Goal: Check status: Check status

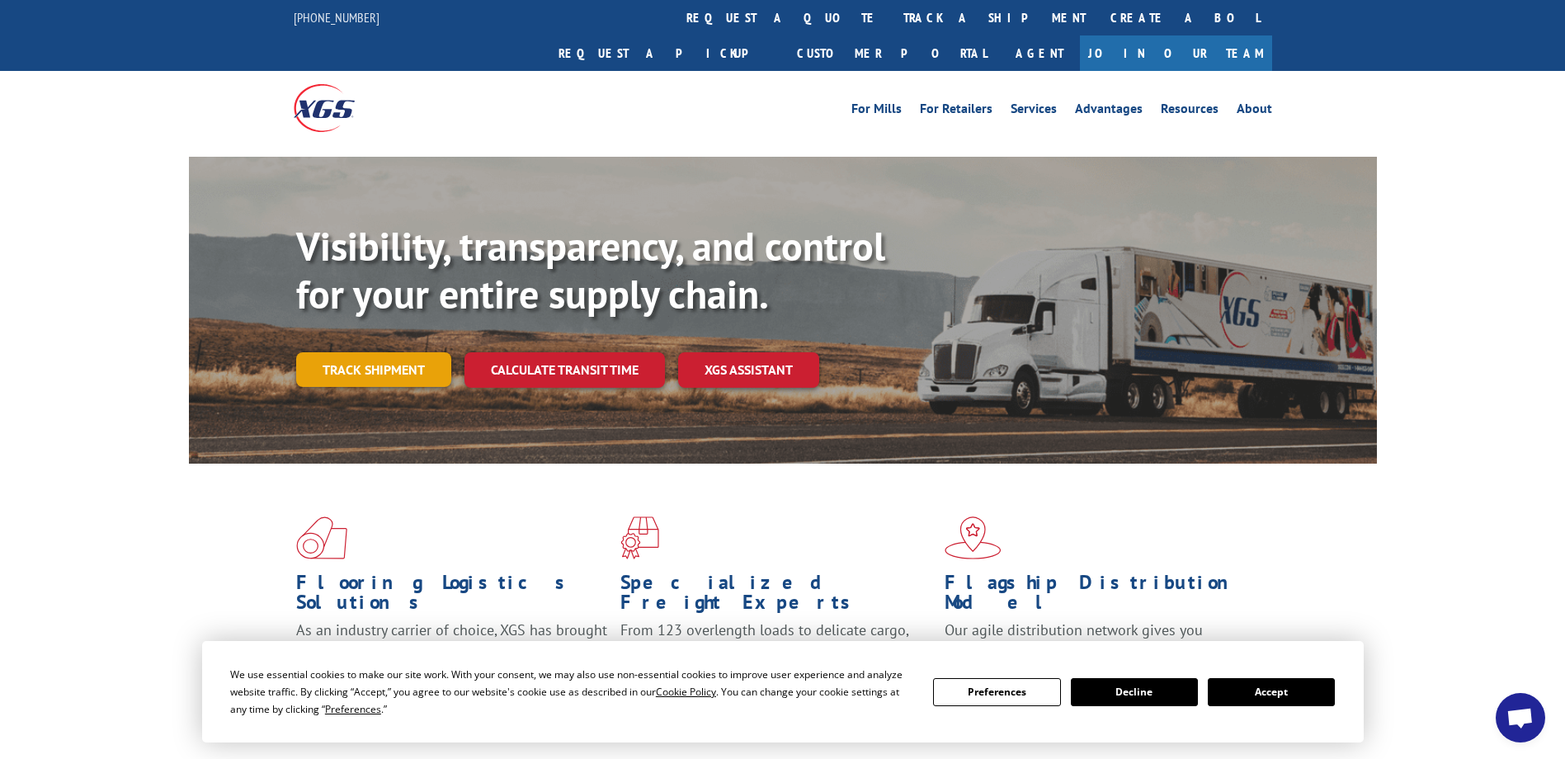
click at [392, 352] on link "Track shipment" at bounding box center [373, 369] width 155 height 35
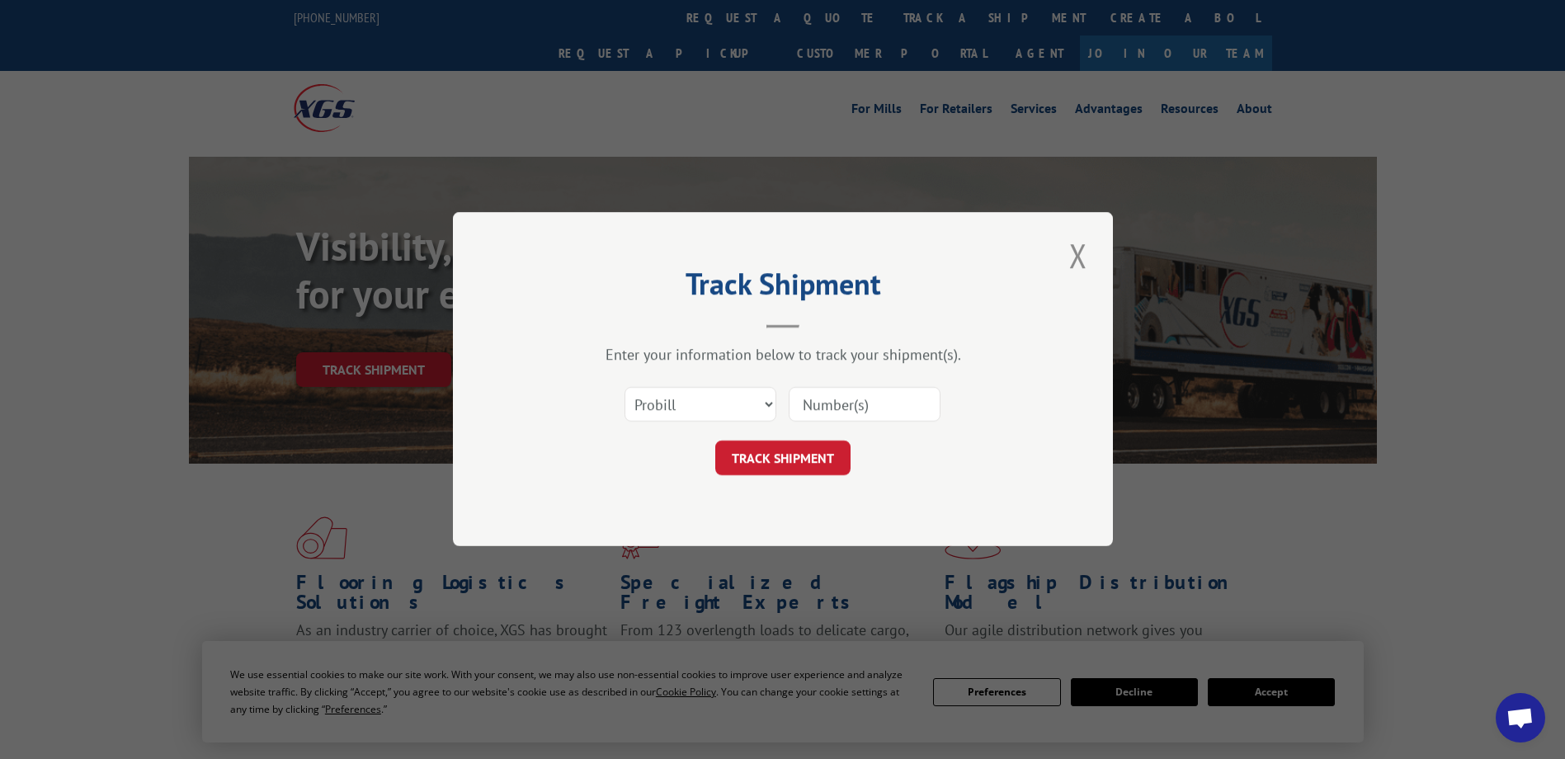
click at [839, 403] on input at bounding box center [865, 405] width 152 height 35
type input "0499876"
click at [785, 459] on button "TRACK SHIPMENT" at bounding box center [782, 458] width 135 height 35
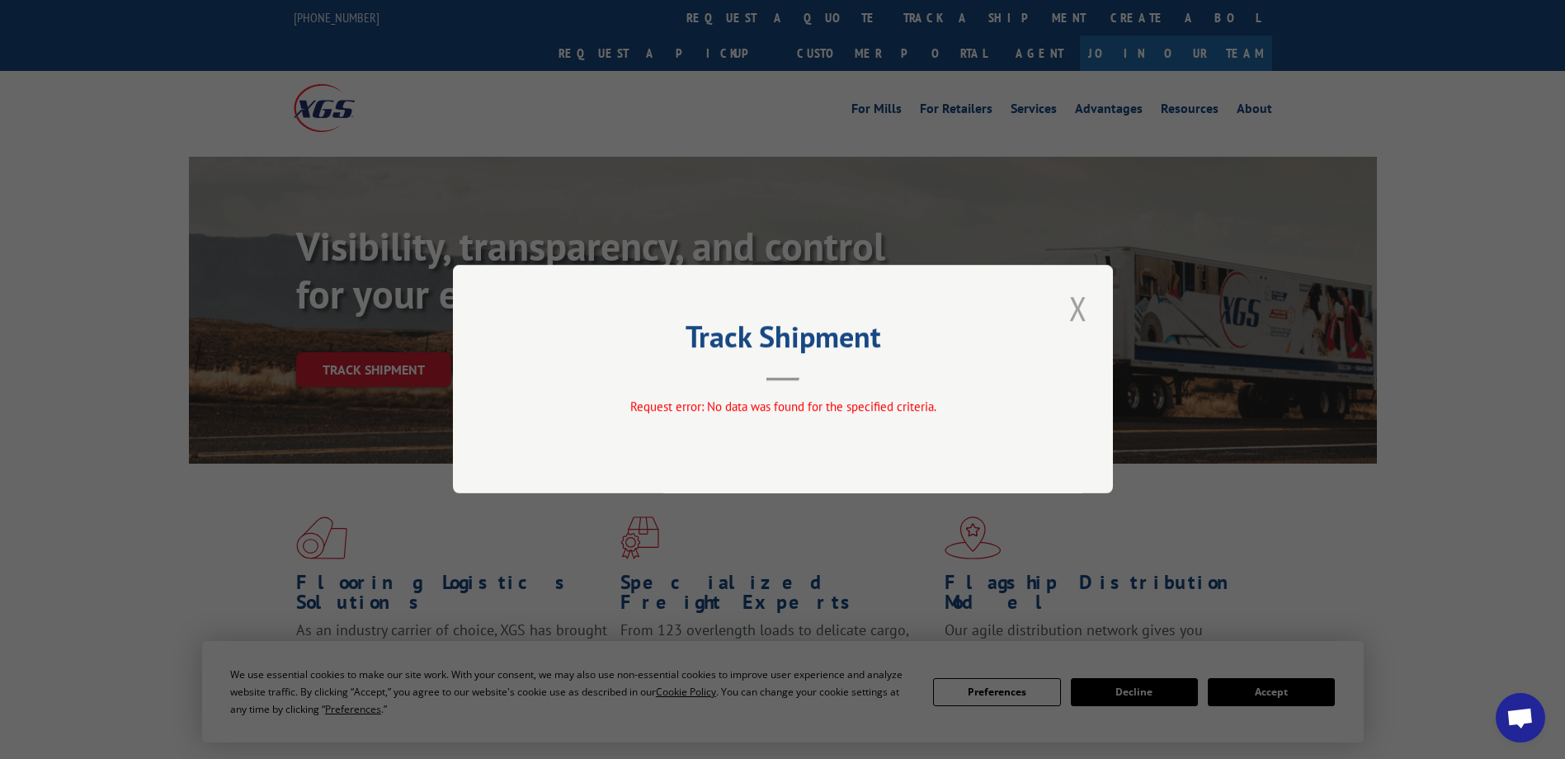
click at [1076, 310] on button "Close modal" at bounding box center [1078, 307] width 28 height 45
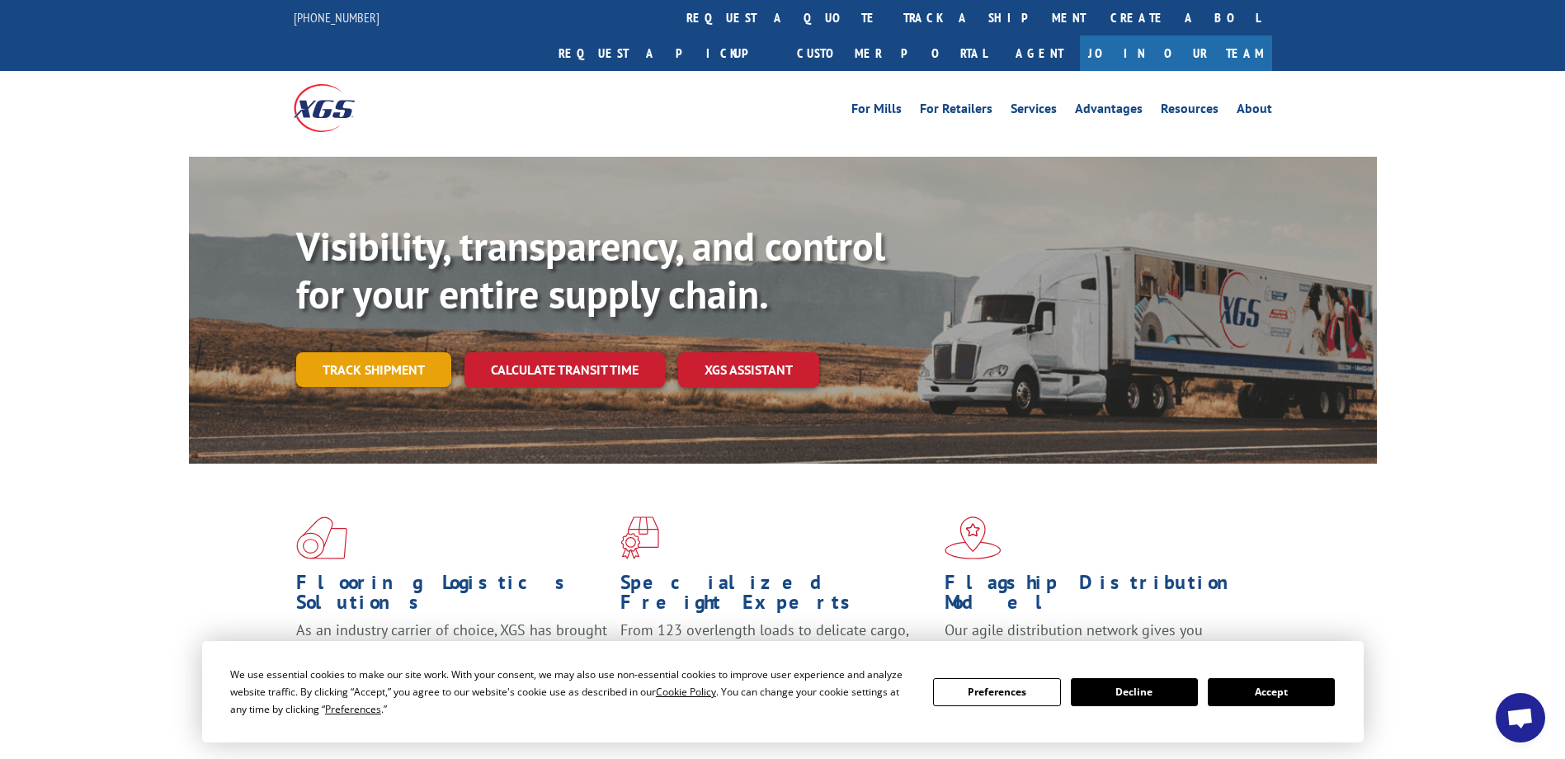
click at [393, 352] on link "Track shipment" at bounding box center [373, 369] width 155 height 35
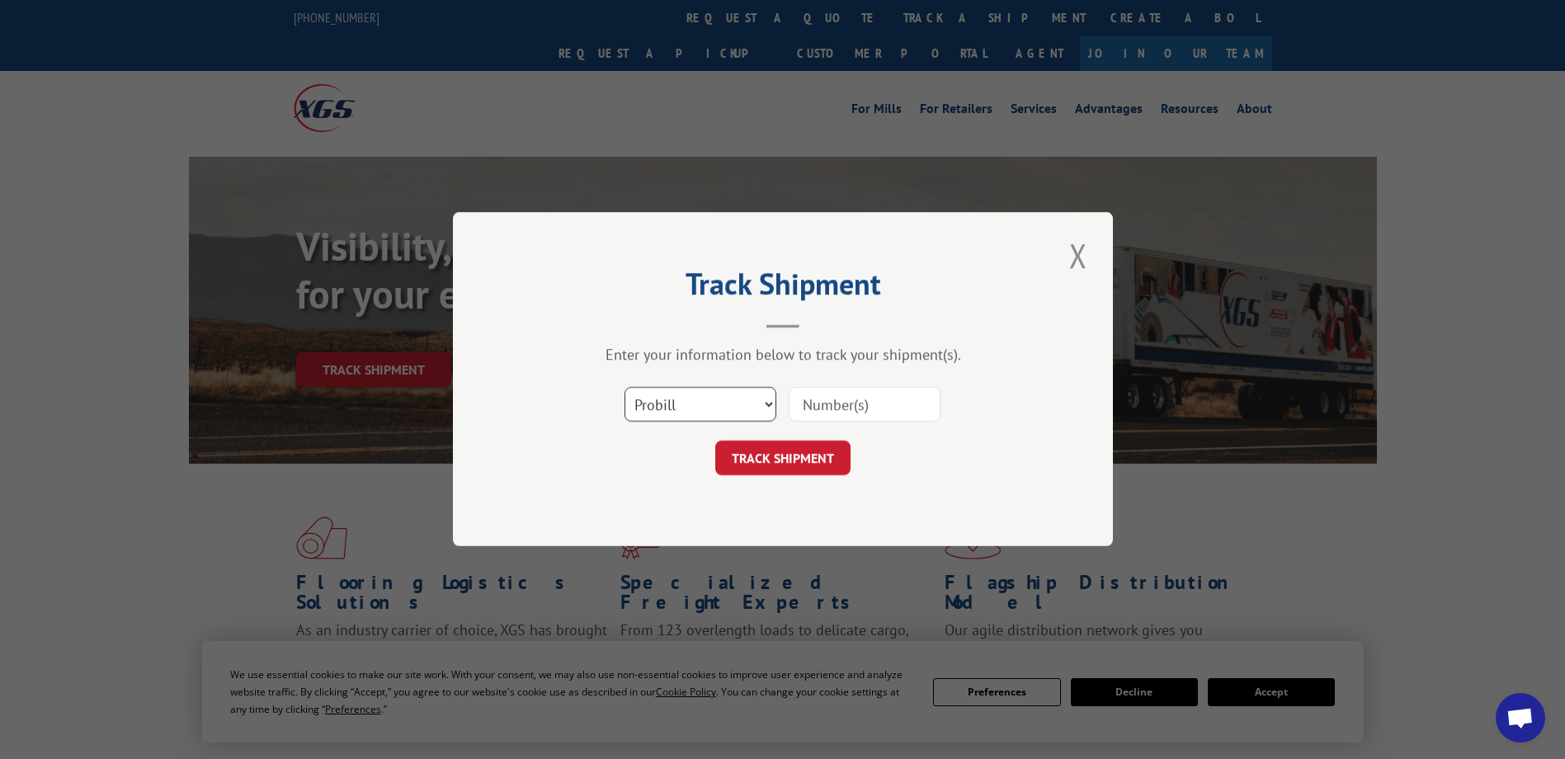
click at [756, 402] on select "Select category... Probill BOL PO" at bounding box center [700, 405] width 152 height 35
select select "po"
click at [624, 388] on select "Select category... Probill BOL PO" at bounding box center [700, 405] width 152 height 35
click at [824, 401] on input at bounding box center [865, 405] width 152 height 35
type input "mille506119"
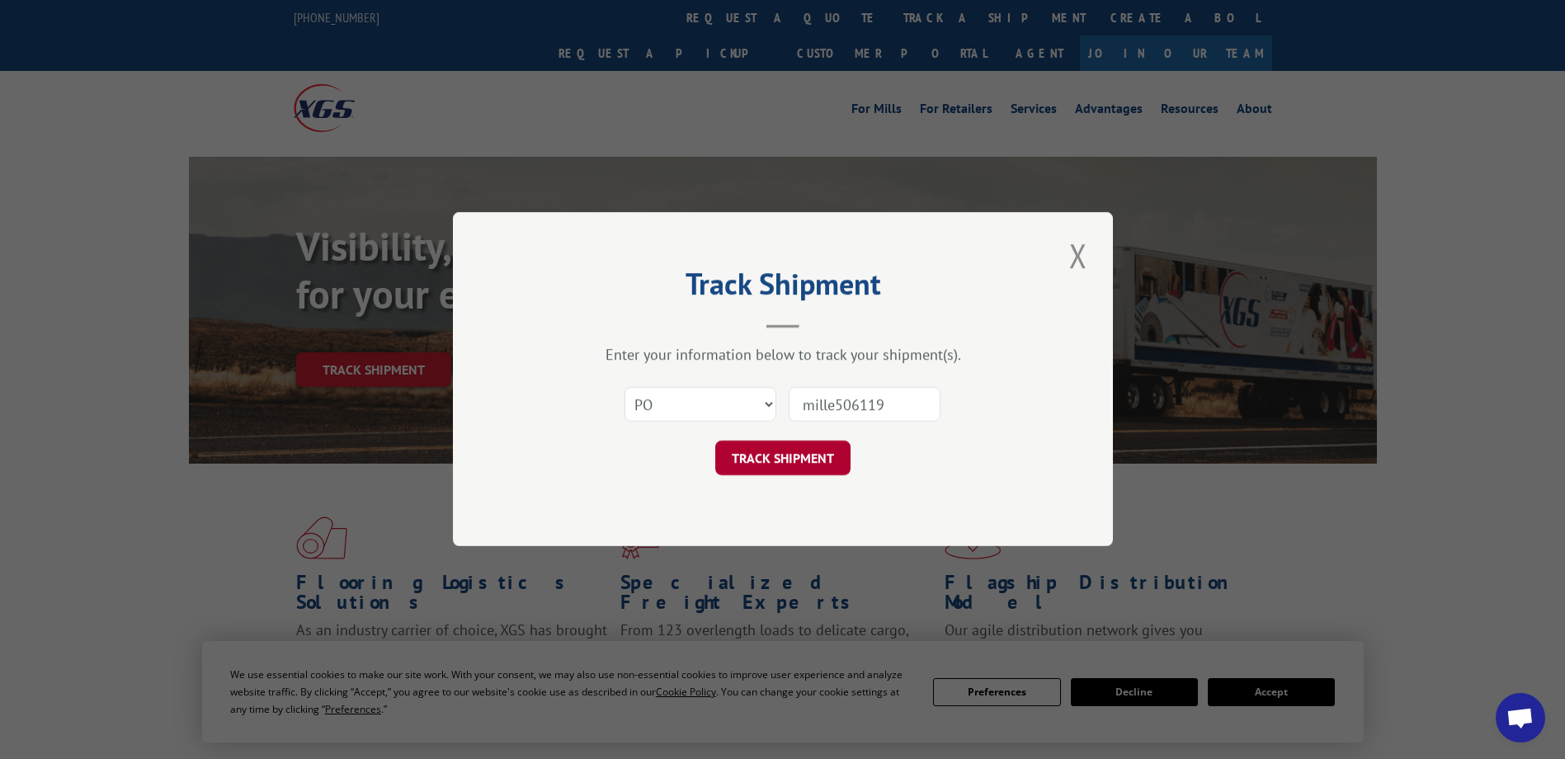
click at [801, 455] on button "TRACK SHIPMENT" at bounding box center [782, 458] width 135 height 35
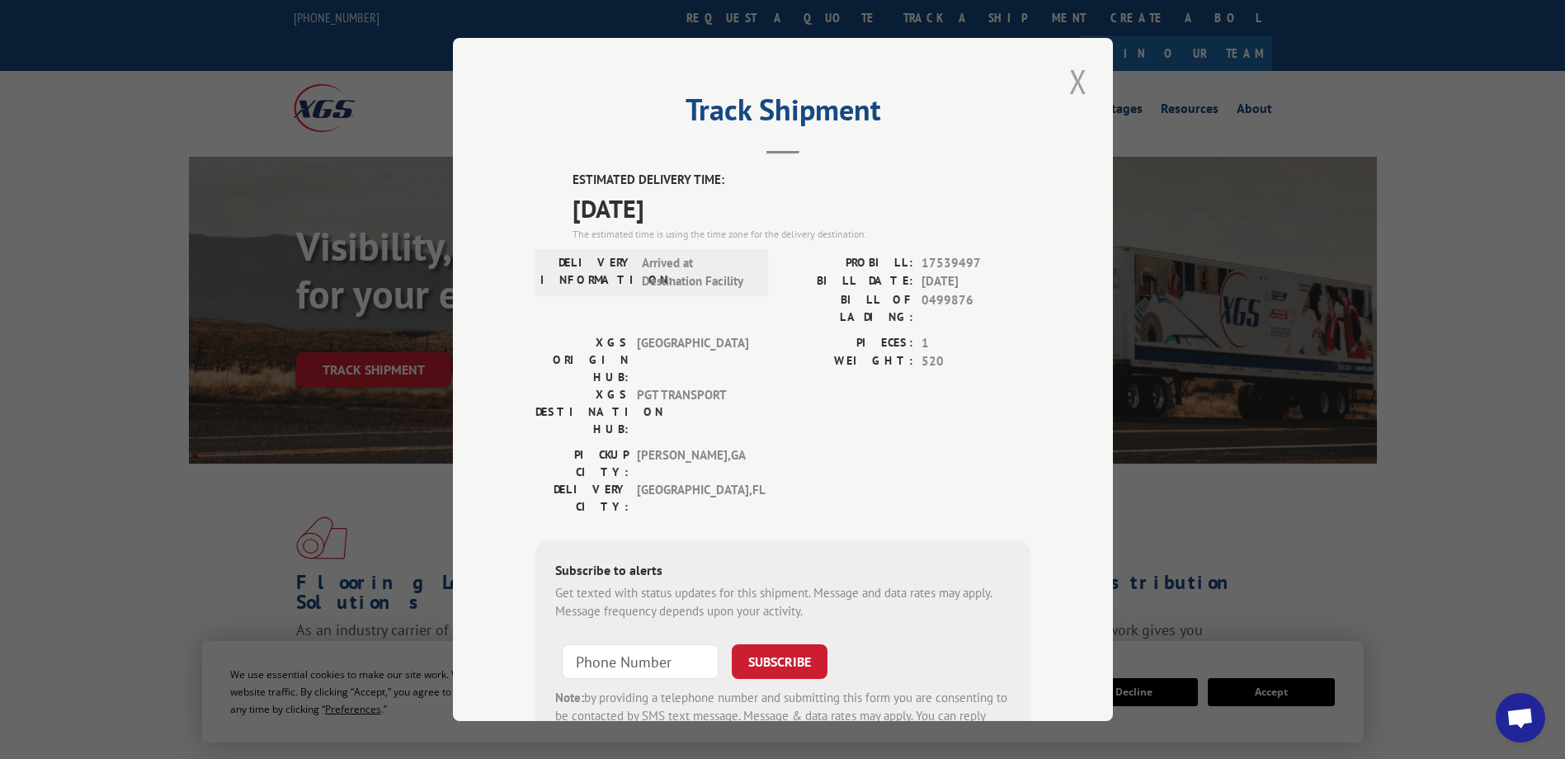
click at [1071, 78] on button "Close modal" at bounding box center [1078, 81] width 28 height 45
